Goal: Information Seeking & Learning: Get advice/opinions

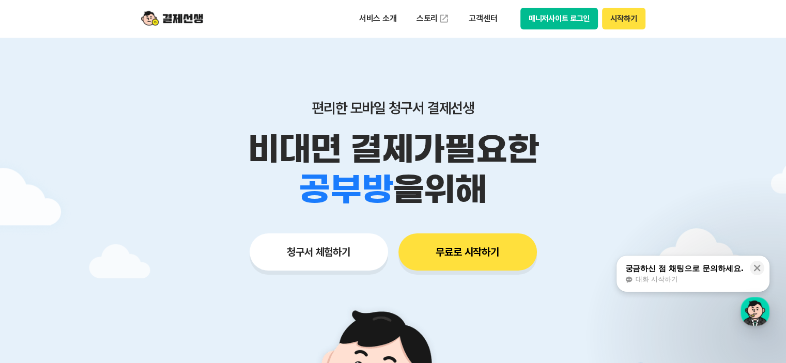
click at [568, 19] on button "매니저사이트 로그인" at bounding box center [559, 19] width 78 height 22
click at [582, 19] on button "매니저사이트 로그인" at bounding box center [559, 19] width 78 height 22
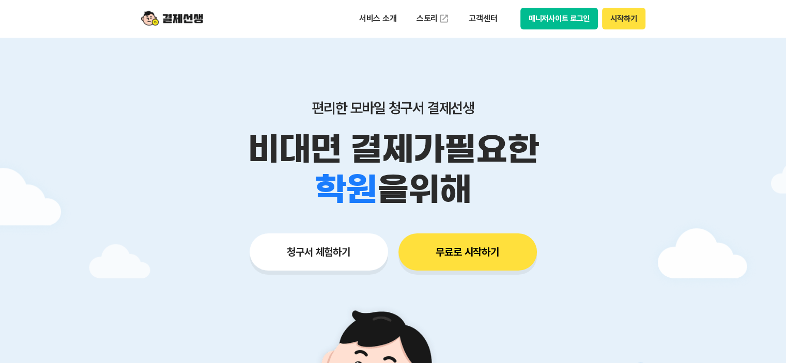
click at [579, 20] on button "매니저사이트 로그인" at bounding box center [559, 19] width 78 height 22
click at [626, 18] on button "시작하기" at bounding box center [623, 19] width 43 height 22
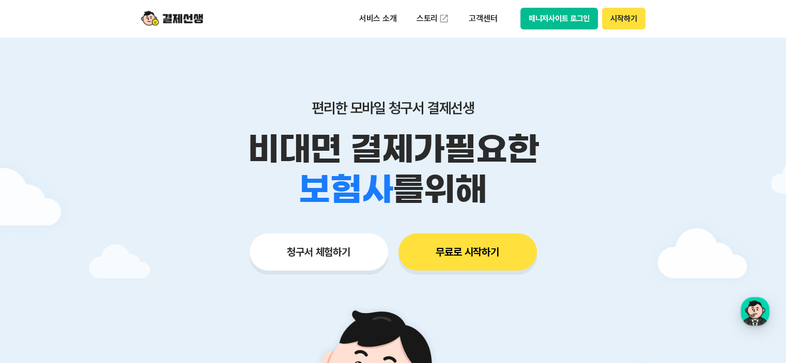
click at [550, 14] on button "매니저사이트 로그인" at bounding box center [559, 19] width 78 height 22
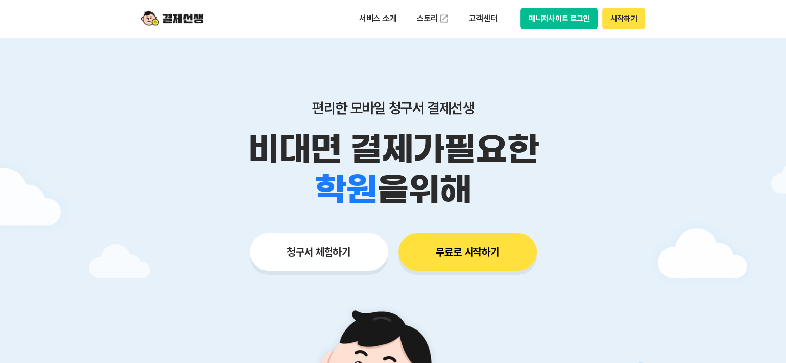
click at [577, 25] on button "매니저사이트 로그인" at bounding box center [559, 19] width 78 height 22
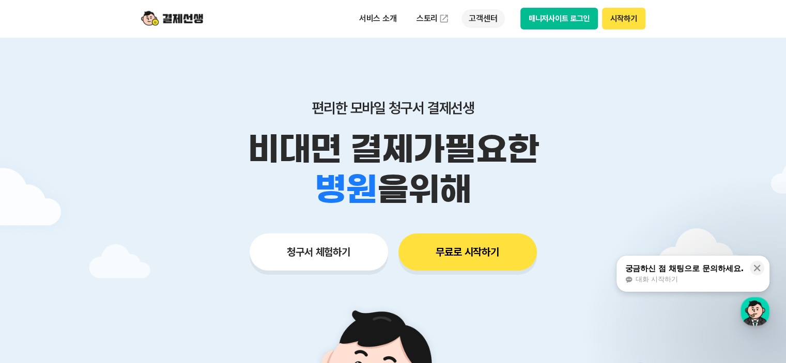
click at [479, 18] on p "고객센터" at bounding box center [483, 18] width 43 height 19
click at [657, 273] on div "궁금하신 점 채팅으로 문의하세요." at bounding box center [684, 269] width 119 height 10
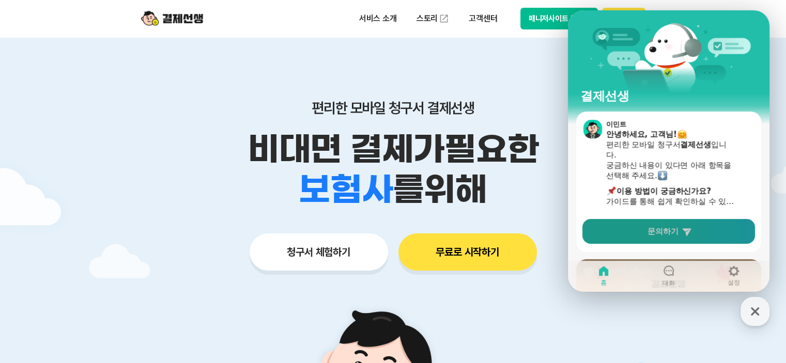
click at [650, 237] on link "문의하기" at bounding box center [668, 231] width 173 height 25
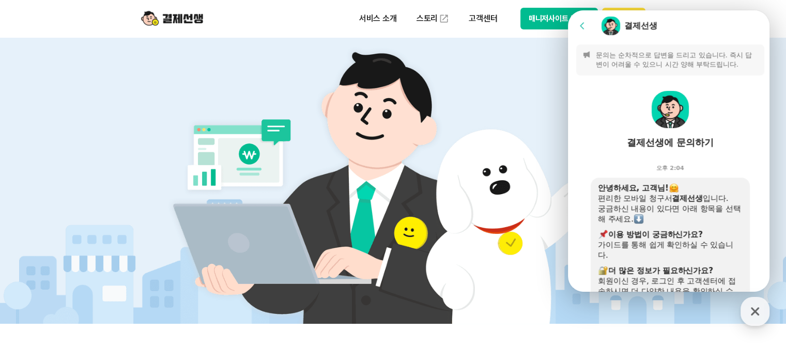
click at [585, 24] on icon at bounding box center [582, 26] width 10 height 10
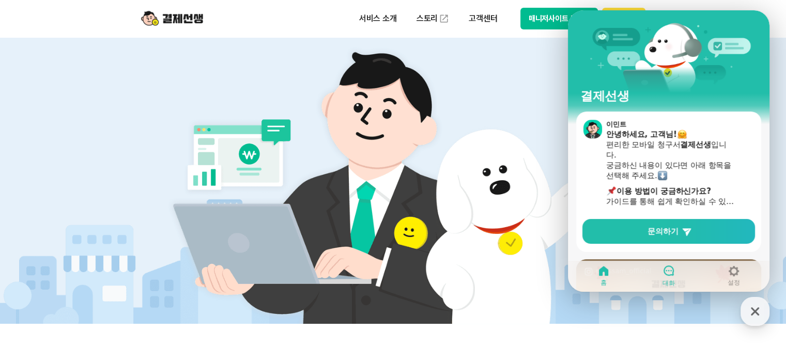
click at [671, 275] on icon at bounding box center [669, 271] width 10 height 10
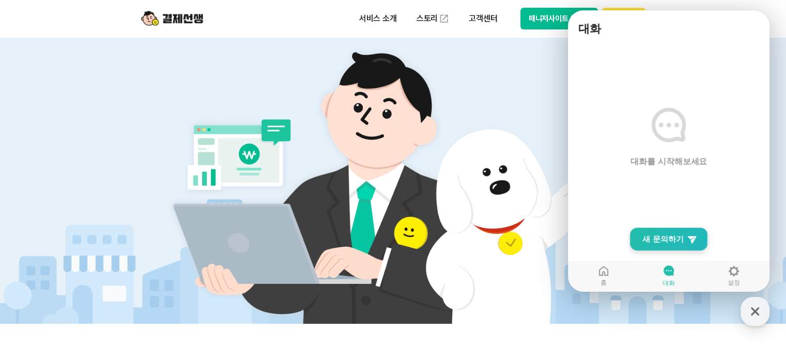
click at [671, 243] on span "새 문의하기" at bounding box center [662, 239] width 41 height 10
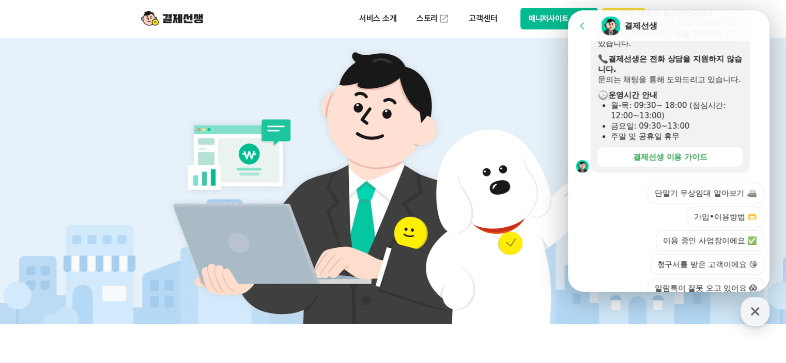
scroll to position [377, 0]
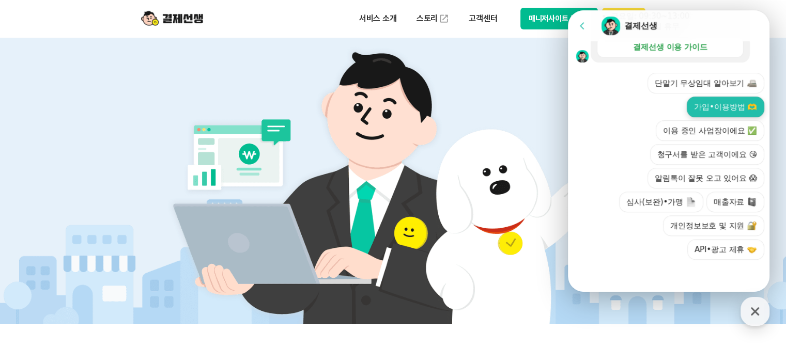
click at [739, 112] on button "가입•이용방법 🫶" at bounding box center [726, 107] width 78 height 21
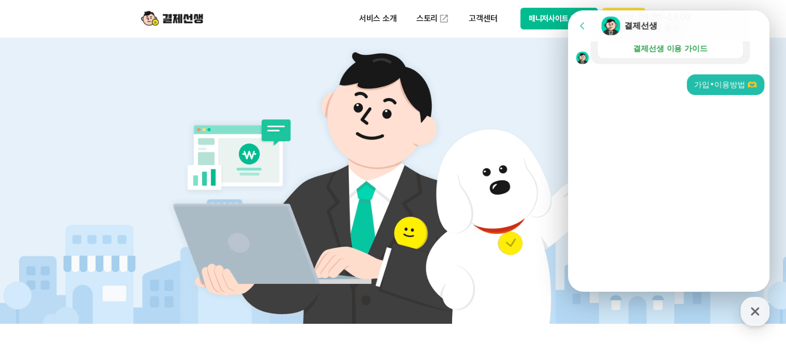
scroll to position [212, 0]
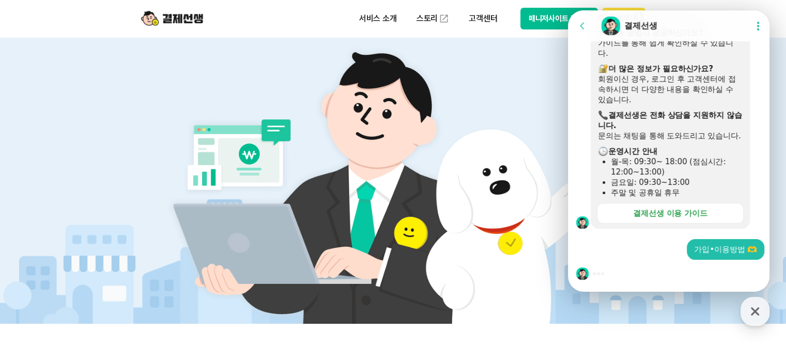
click at [624, 274] on div at bounding box center [670, 274] width 205 height 28
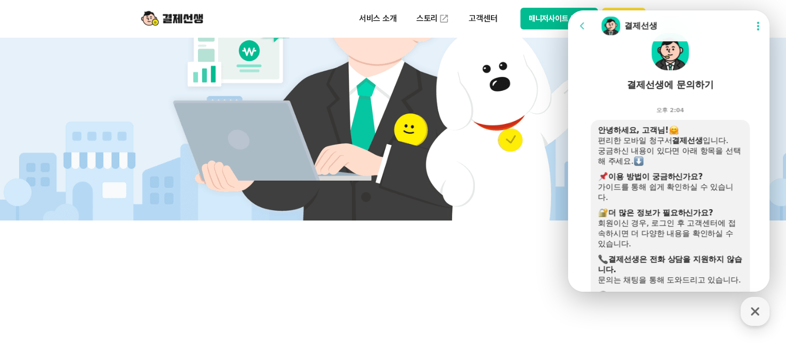
scroll to position [57, 0]
click at [755, 27] on icon at bounding box center [758, 26] width 10 height 10
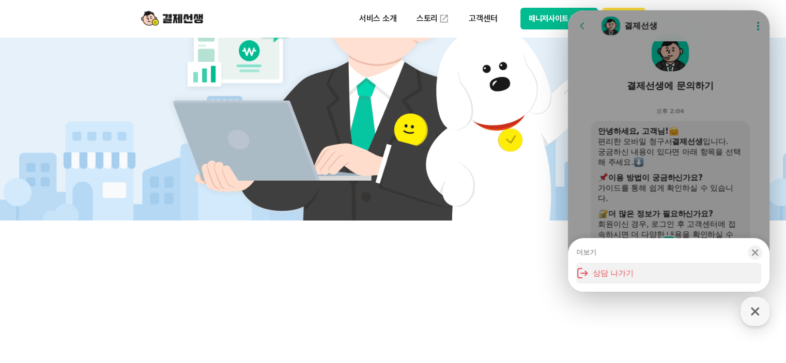
click at [627, 278] on button "상담 나가기" at bounding box center [668, 273] width 185 height 21
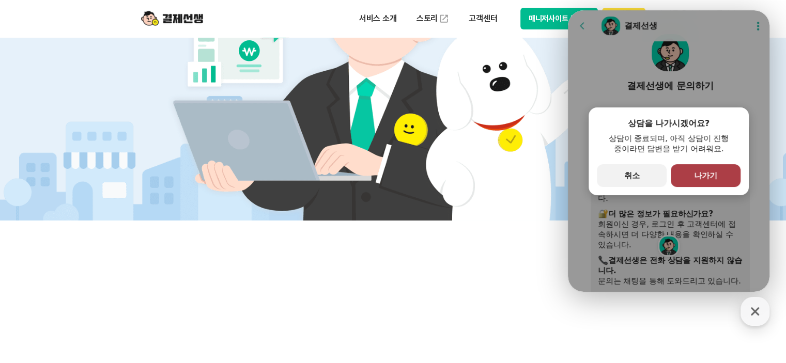
click at [710, 177] on span "나가기" at bounding box center [705, 175] width 23 height 9
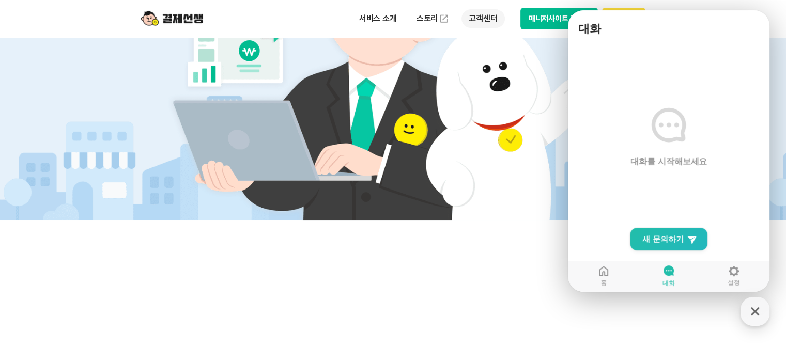
click at [489, 18] on p "고객센터" at bounding box center [483, 18] width 43 height 19
click at [501, 57] on link "자주 묻는 질문" at bounding box center [505, 61] width 87 height 21
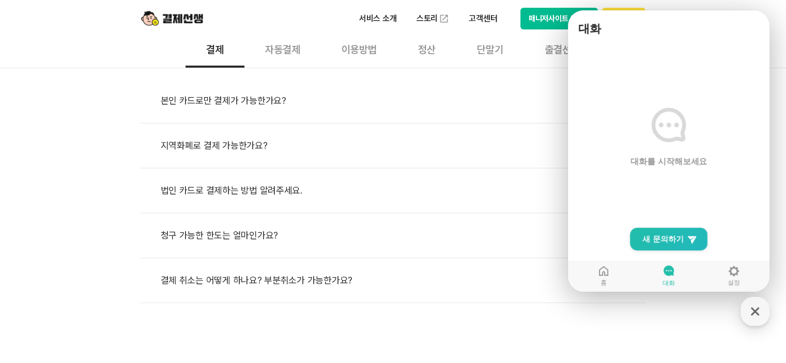
scroll to position [207, 0]
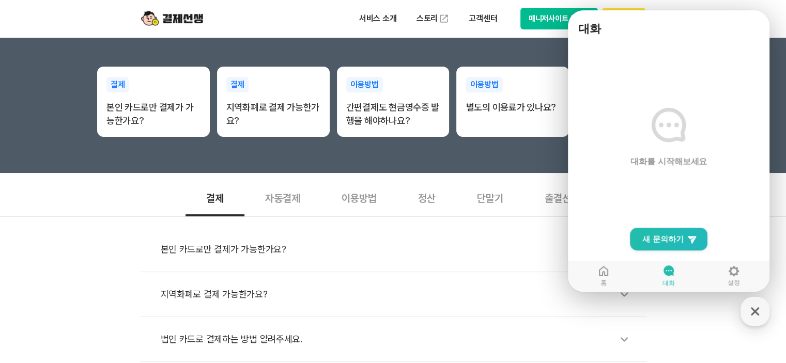
click at [648, 37] on h1 "대화" at bounding box center [668, 29] width 191 height 21
click at [528, 246] on div "본인 카드로만 결제가 가능한가요?" at bounding box center [398, 250] width 475 height 24
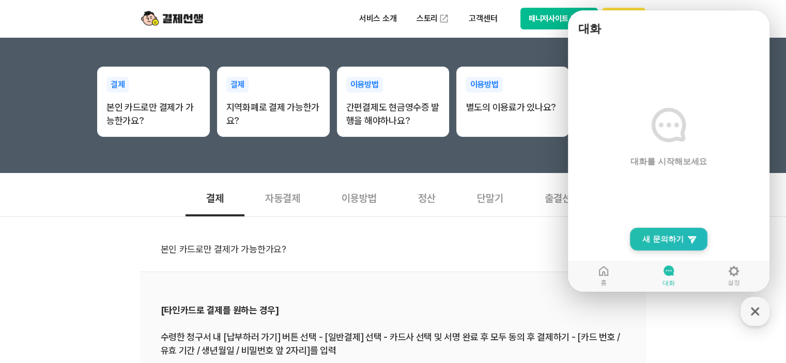
click at [669, 242] on span "새 문의하기" at bounding box center [662, 239] width 41 height 10
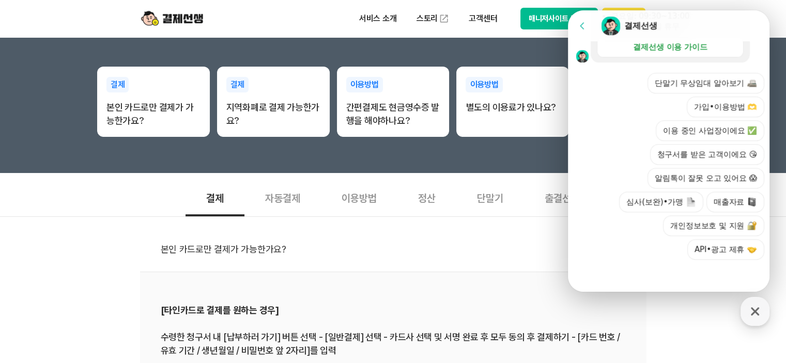
scroll to position [377, 0]
click at [728, 135] on button "이용 중인 사업장이에요 ✅" at bounding box center [710, 130] width 109 height 21
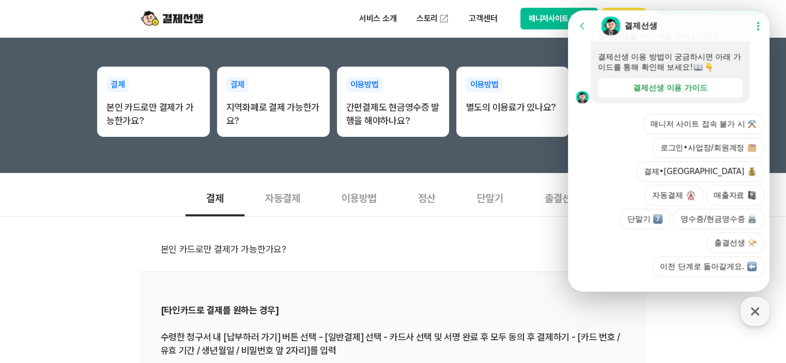
scroll to position [449, 0]
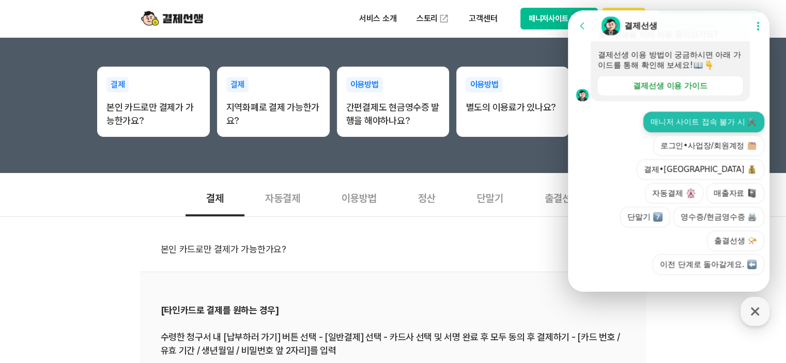
click at [719, 132] on button "매니저 사이트 접속 불가 시 ⚒️" at bounding box center [703, 122] width 121 height 21
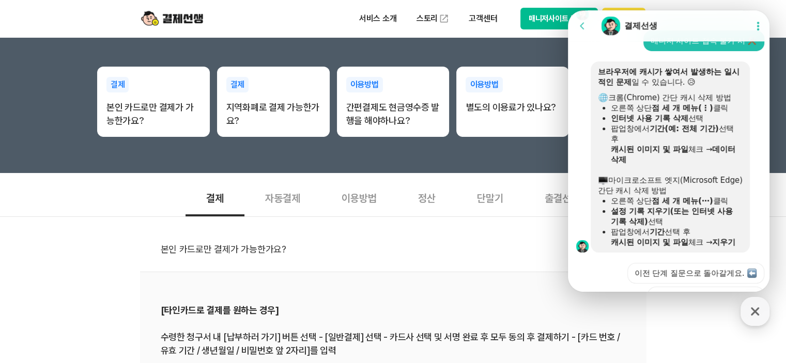
scroll to position [545, 0]
